Goal: Find specific page/section: Find specific page/section

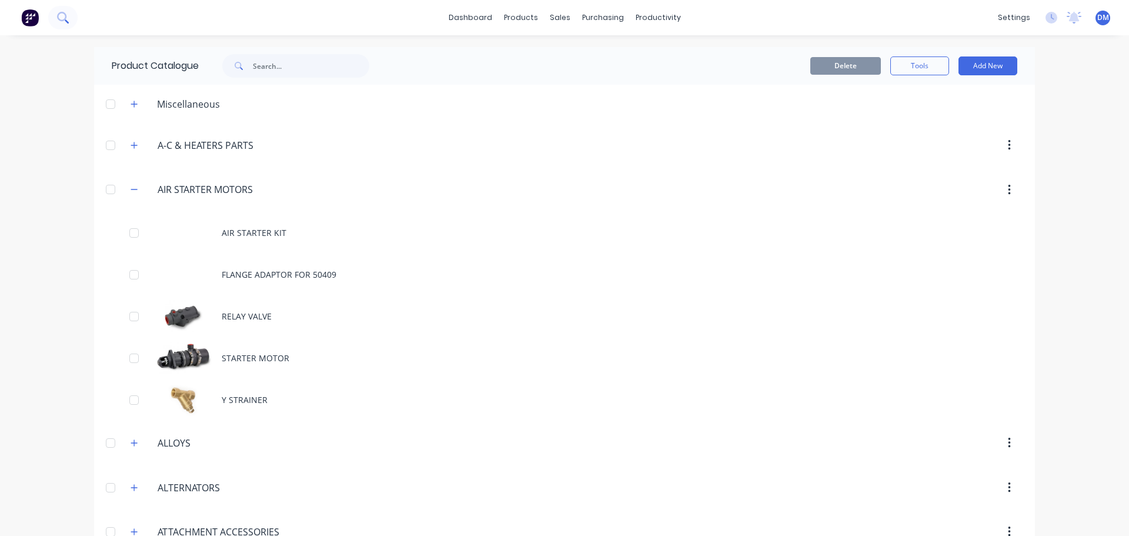
click at [54, 9] on button at bounding box center [62, 18] width 29 height 24
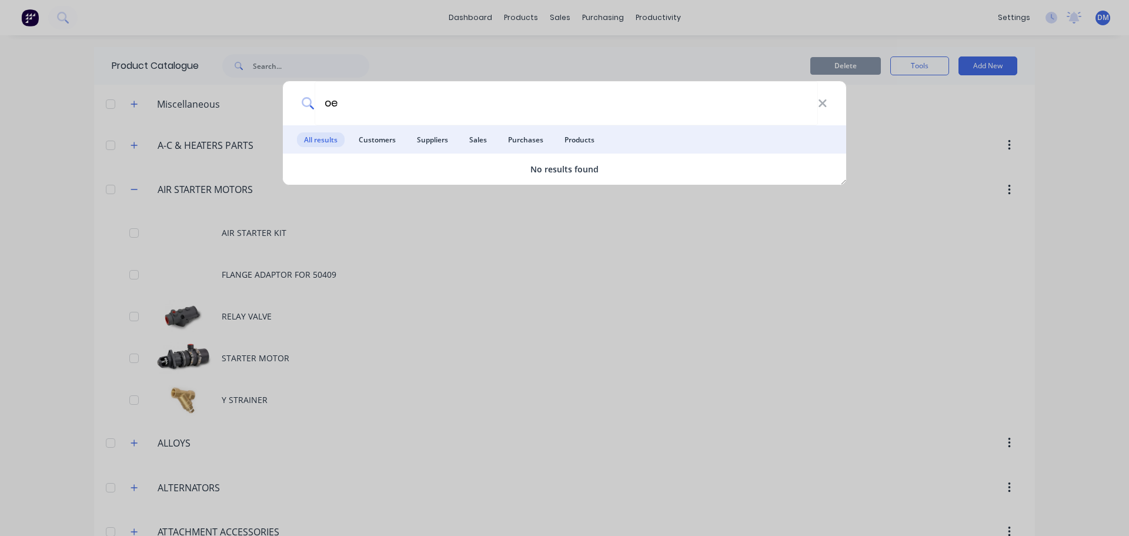
type input "o"
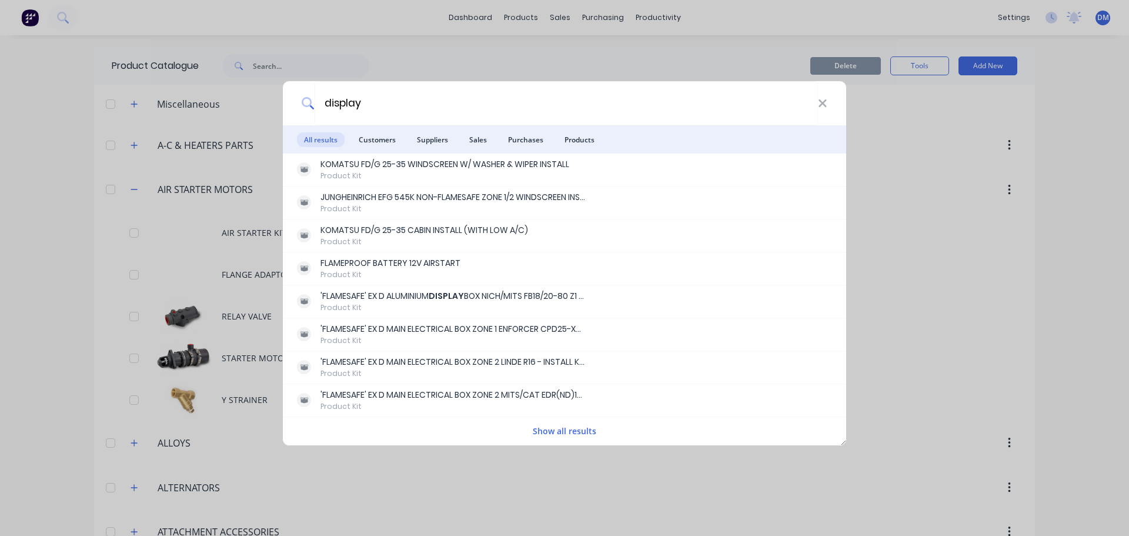
type input "display"
click at [587, 140] on span "Products" at bounding box center [579, 139] width 44 height 15
click at [567, 429] on button "Show all results" at bounding box center [564, 431] width 71 height 14
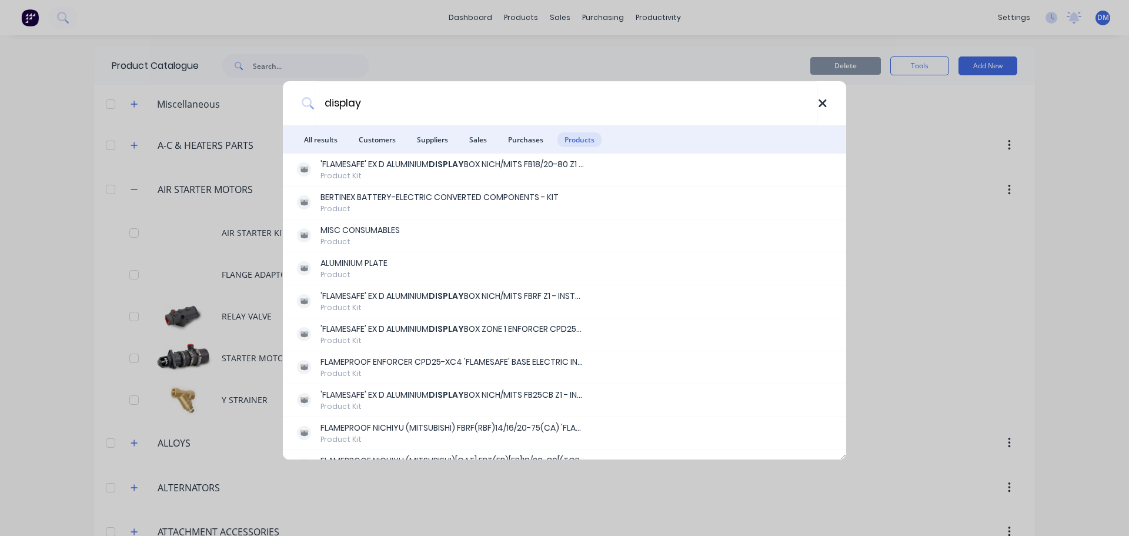
click at [824, 105] on icon at bounding box center [823, 103] width 8 height 8
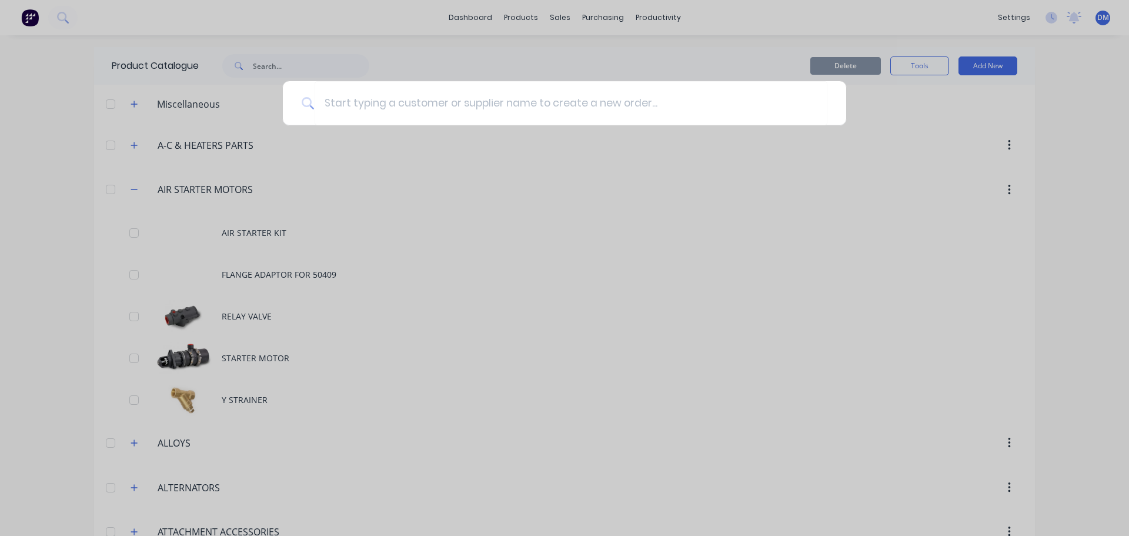
click at [41, 21] on div at bounding box center [564, 268] width 1129 height 536
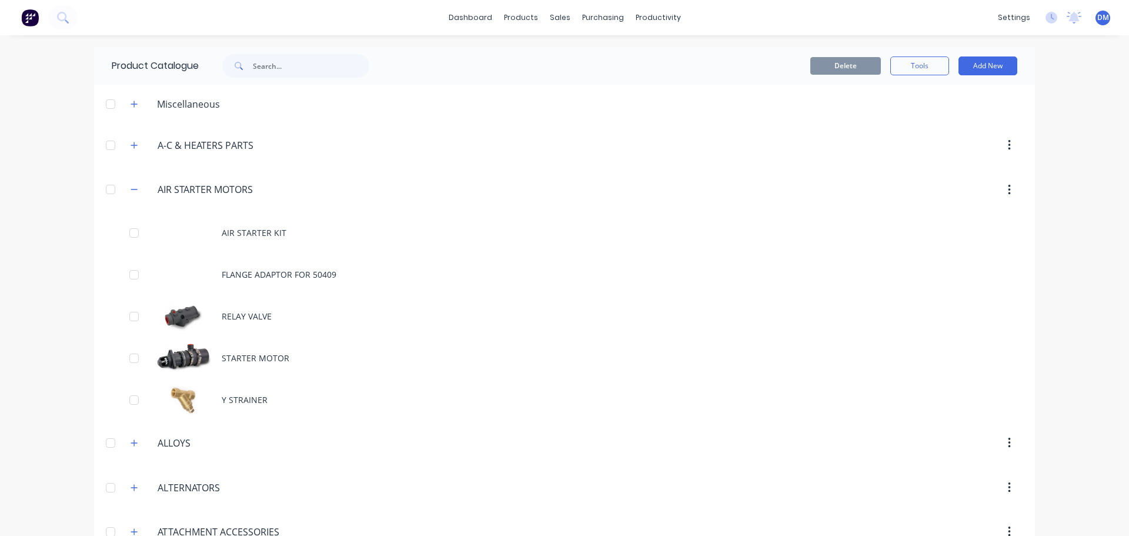
click at [27, 18] on img at bounding box center [30, 18] width 18 height 18
